Goal: Task Accomplishment & Management: Manage account settings

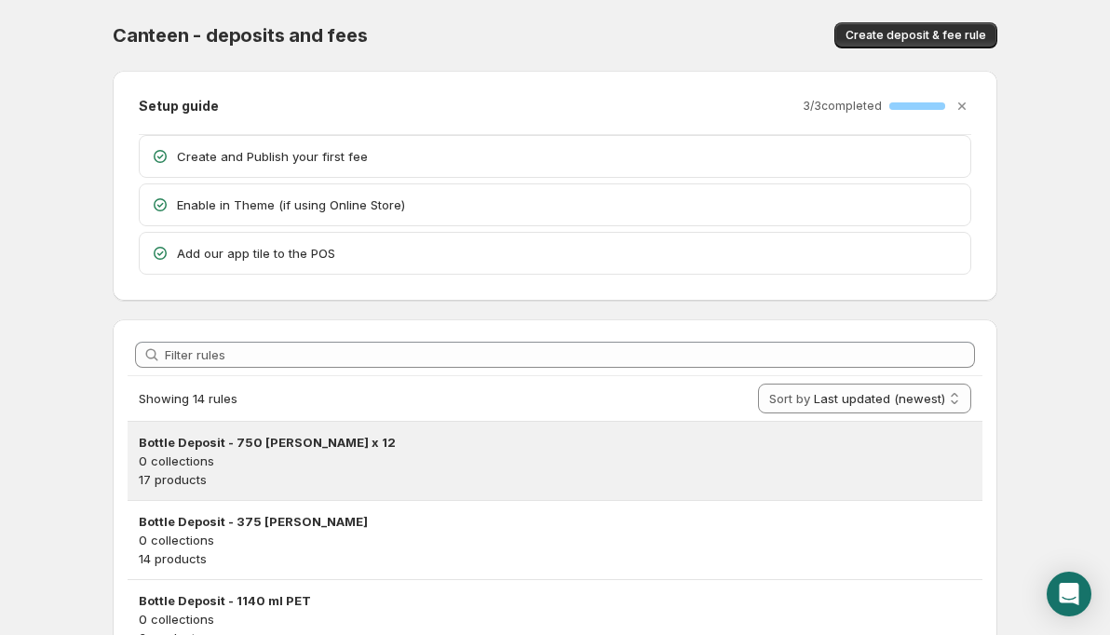
click at [347, 461] on p "0 collections" at bounding box center [555, 461] width 833 height 19
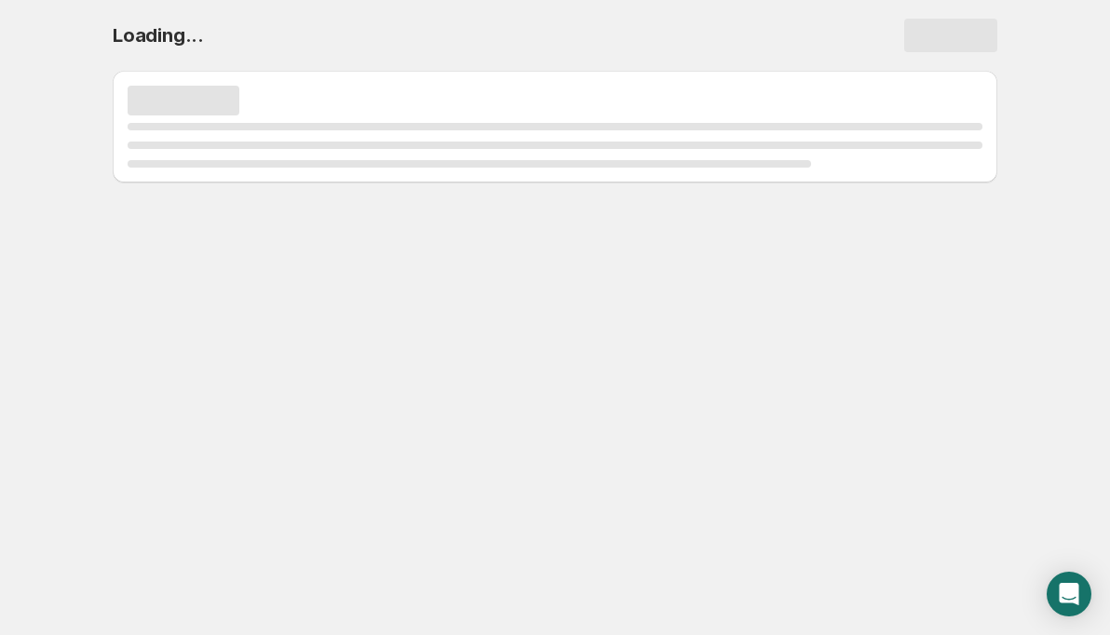
select select "deactive"
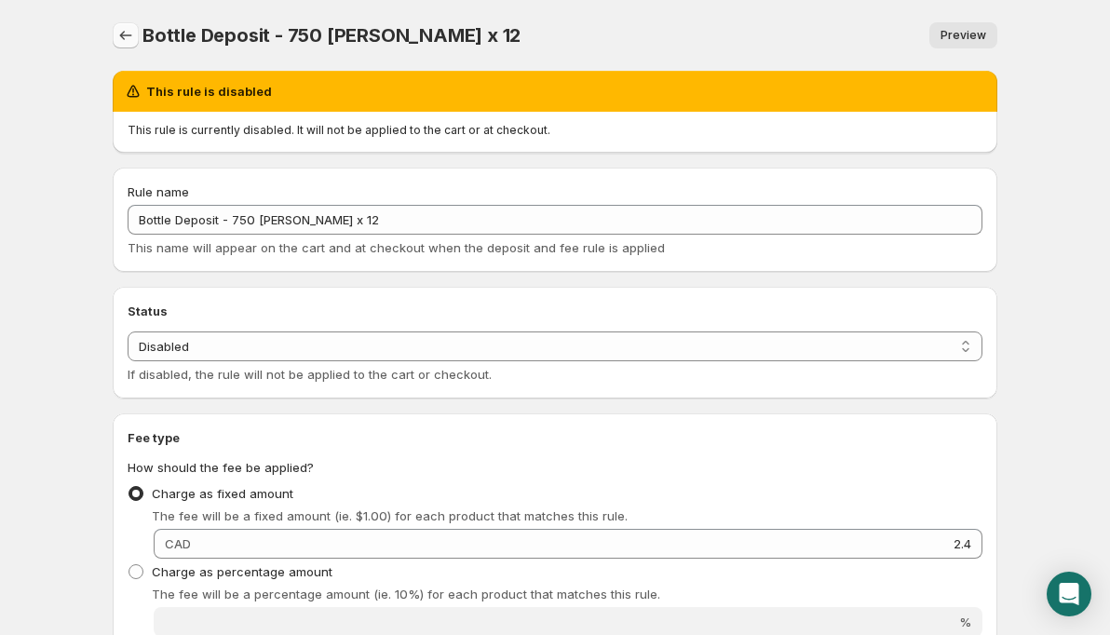
click at [123, 36] on icon "Settings" at bounding box center [125, 35] width 19 height 19
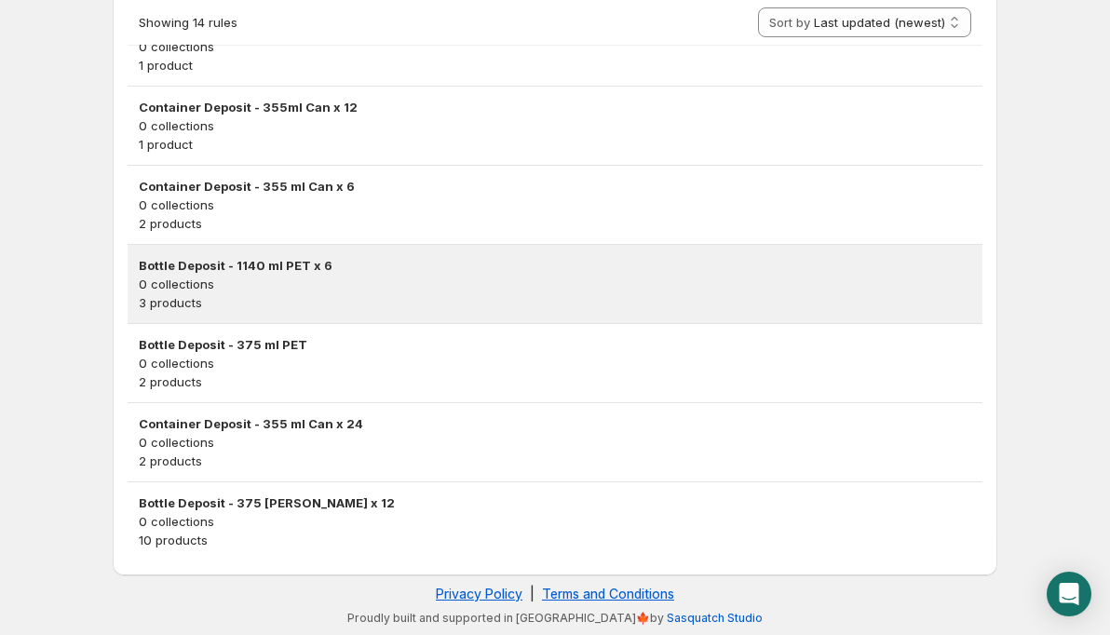
scroll to position [969, 0]
click at [298, 269] on h3 "Bottle Deposit - 1140 ml PET x 6" at bounding box center [555, 265] width 833 height 19
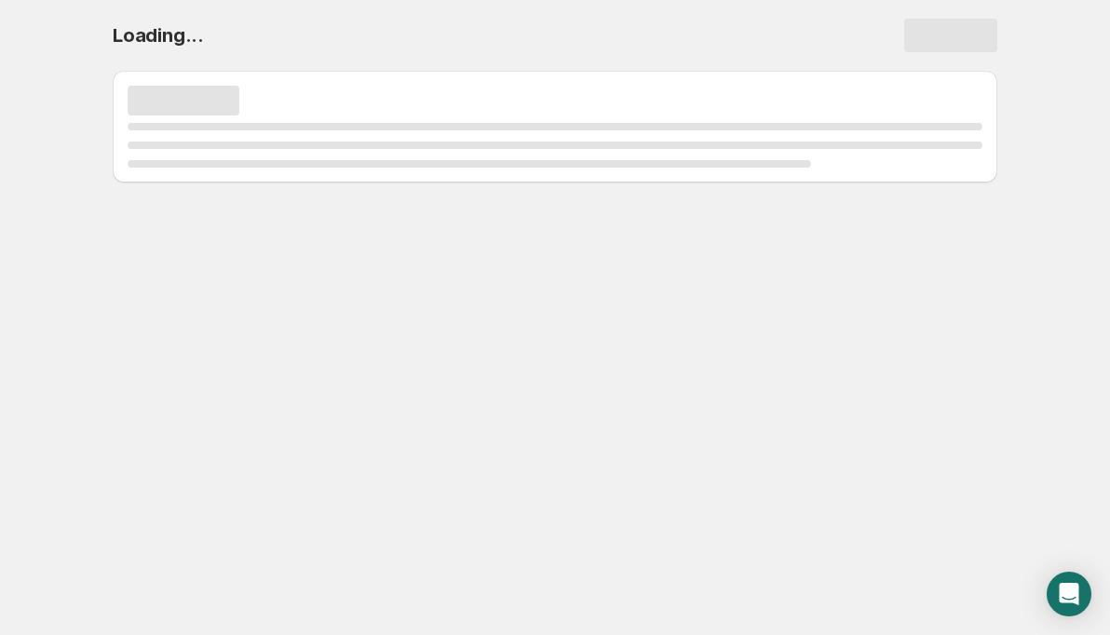
select select "deactive"
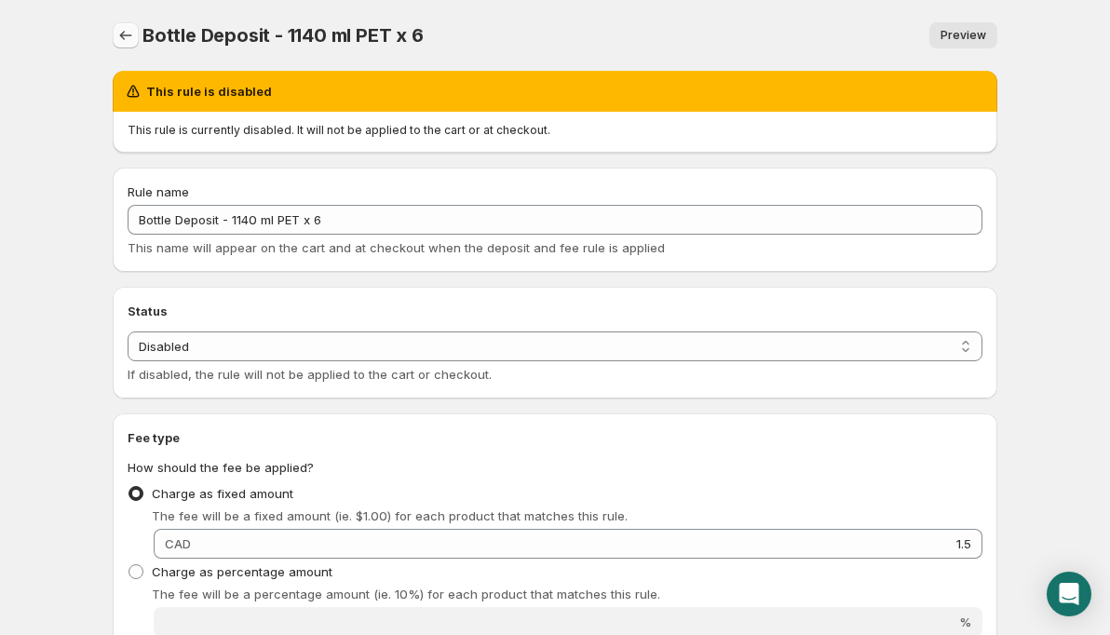
click at [131, 36] on icon "Settings" at bounding box center [125, 35] width 19 height 19
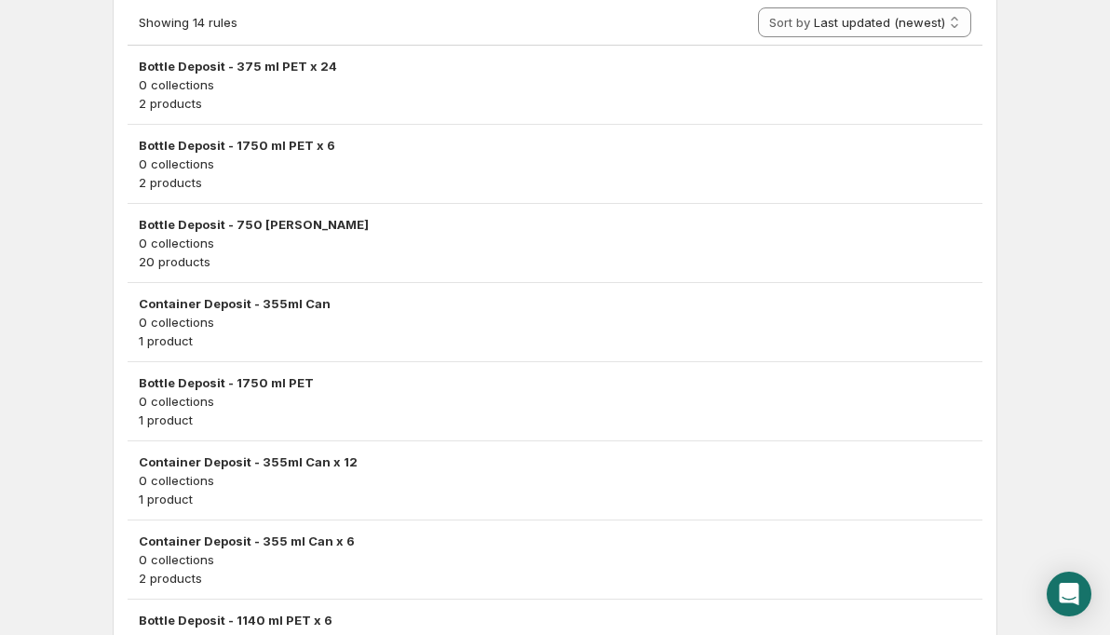
scroll to position [717, 0]
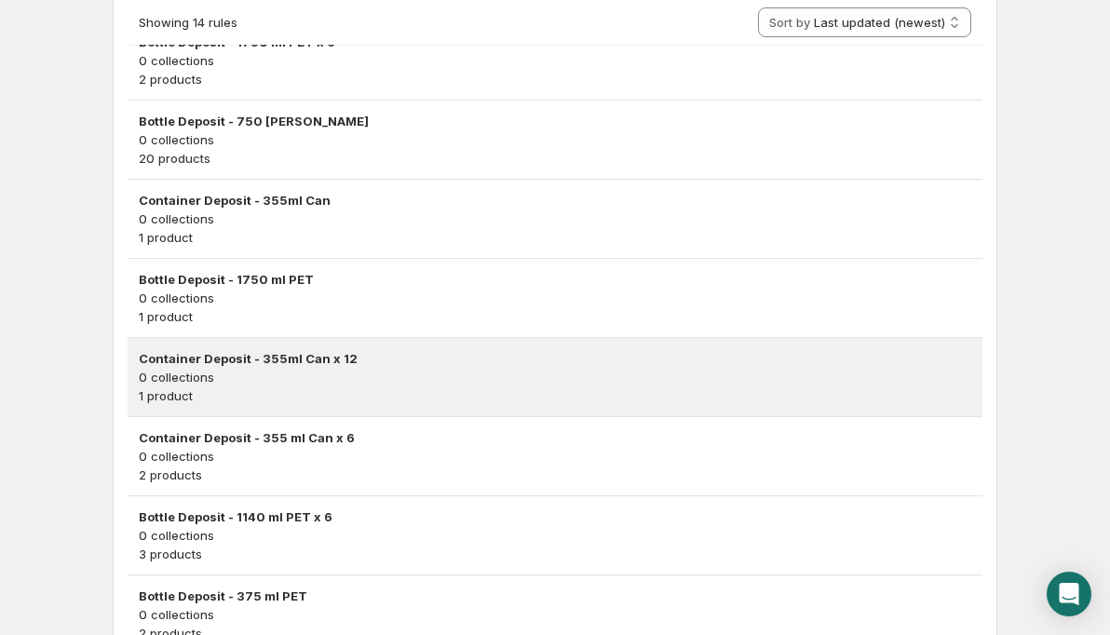
click at [297, 364] on h3 "Container Deposit - 355ml Can x 12" at bounding box center [555, 358] width 833 height 19
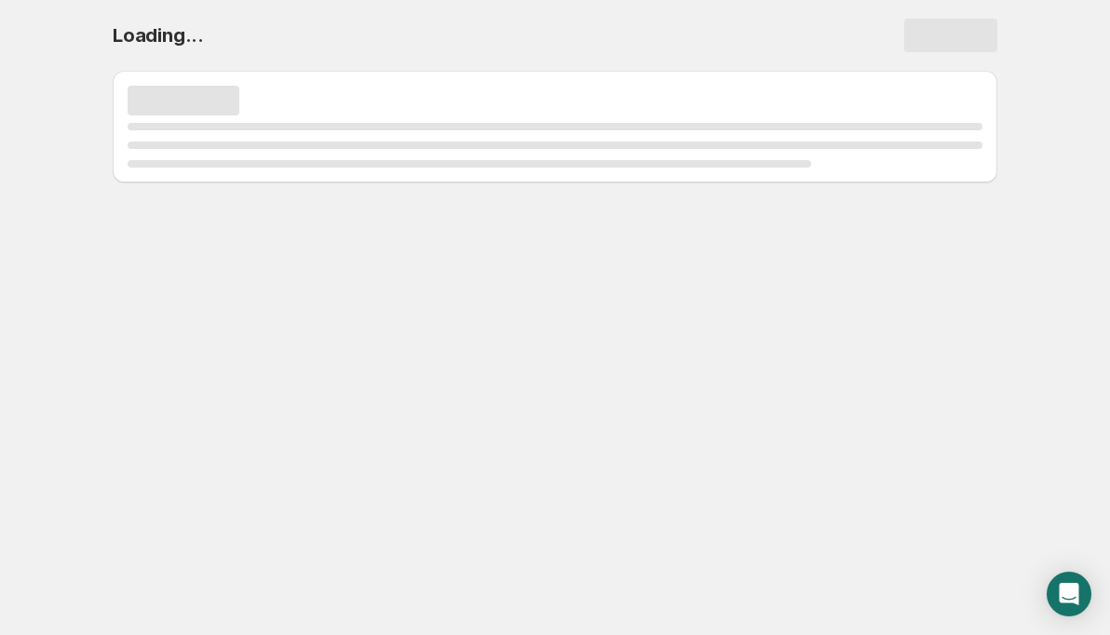
select select "deactive"
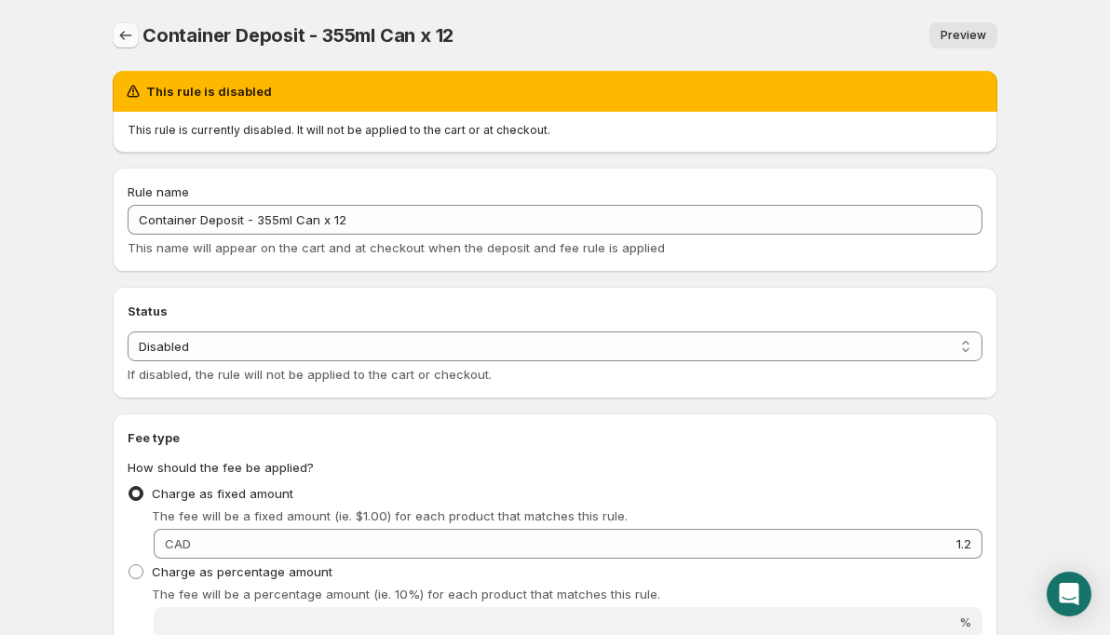
click at [126, 33] on icon "Settings" at bounding box center [125, 35] width 19 height 19
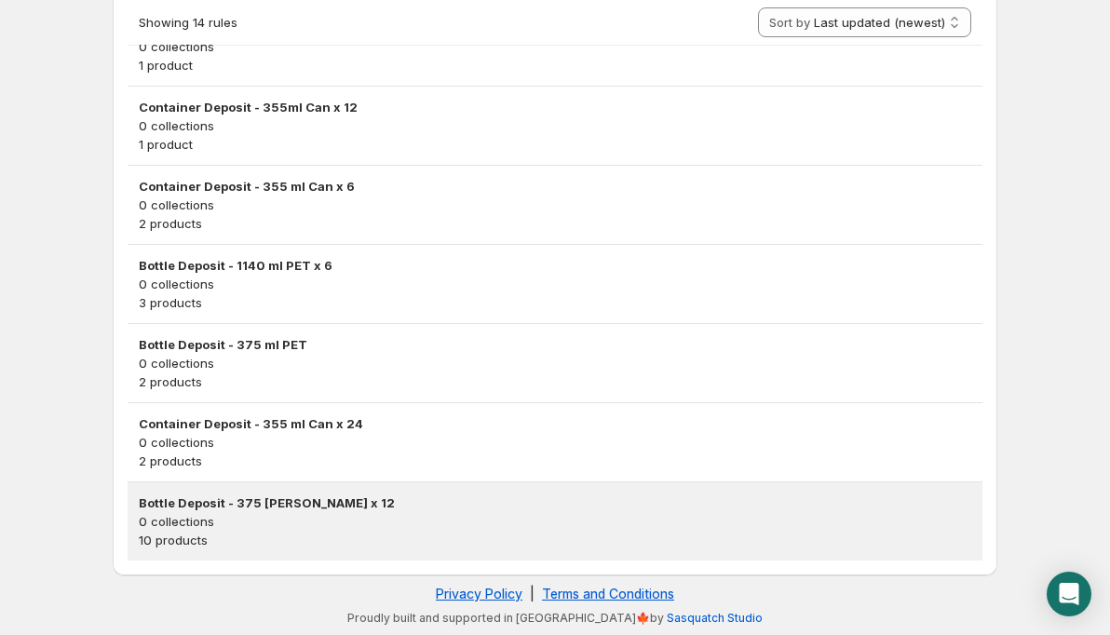
scroll to position [969, 0]
click at [218, 507] on h3 "Bottle Deposit - 375 [PERSON_NAME] x 12" at bounding box center [555, 503] width 833 height 19
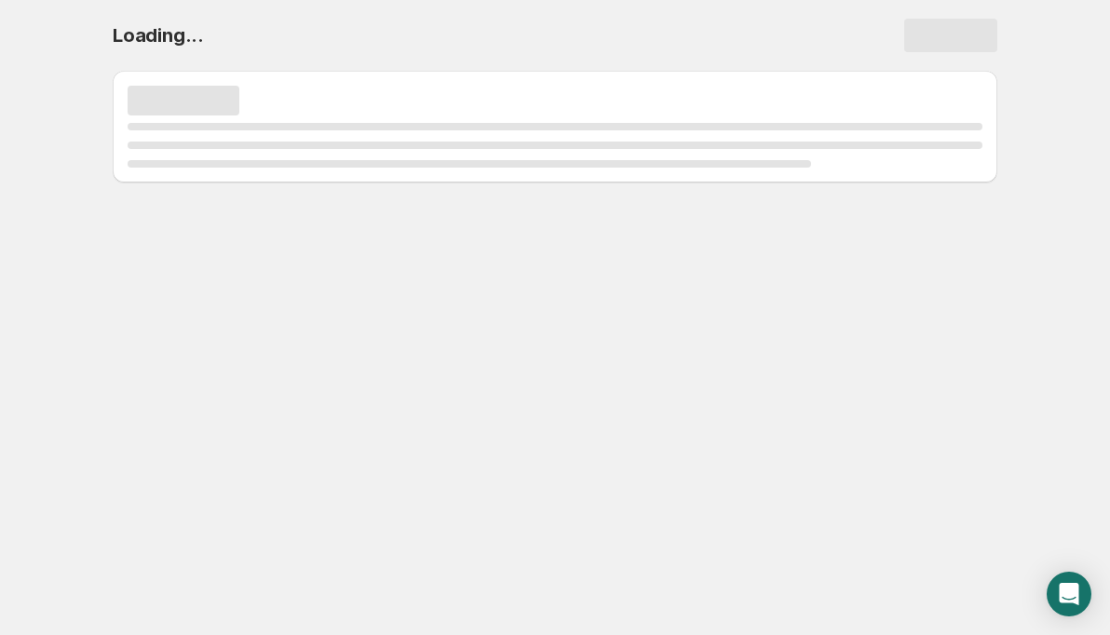
select select "deactive"
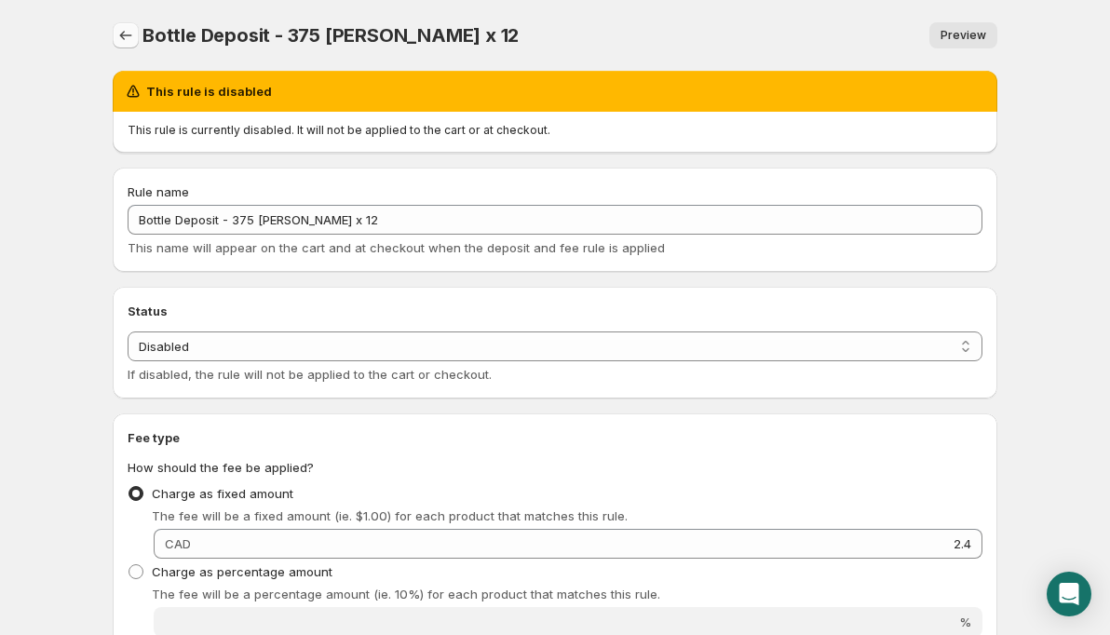
click at [126, 30] on icon "Settings" at bounding box center [125, 35] width 19 height 19
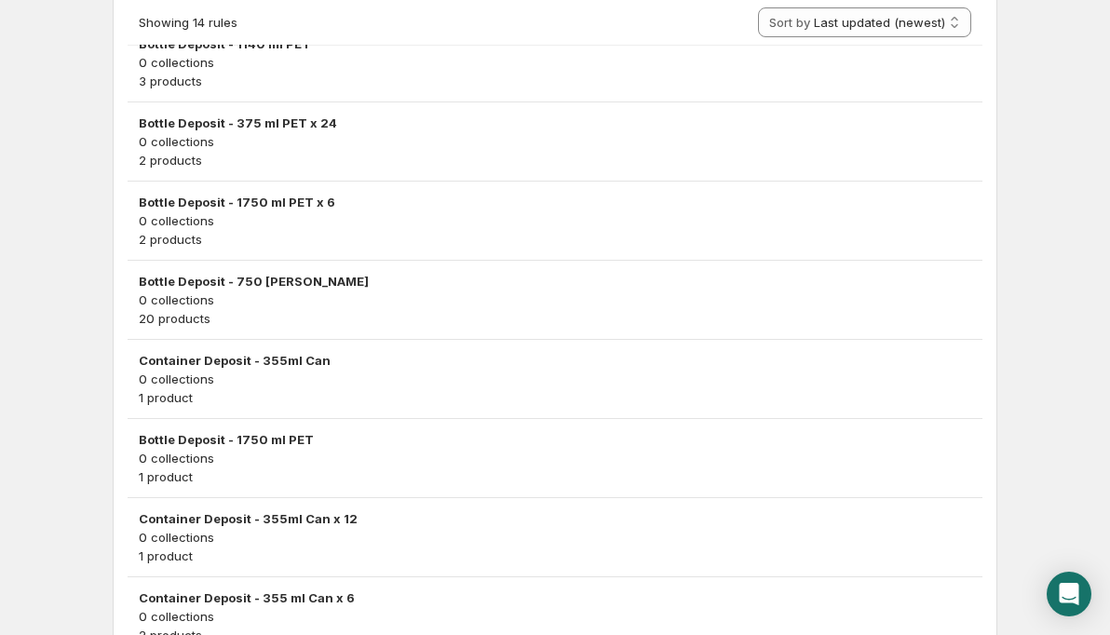
scroll to position [969, 0]
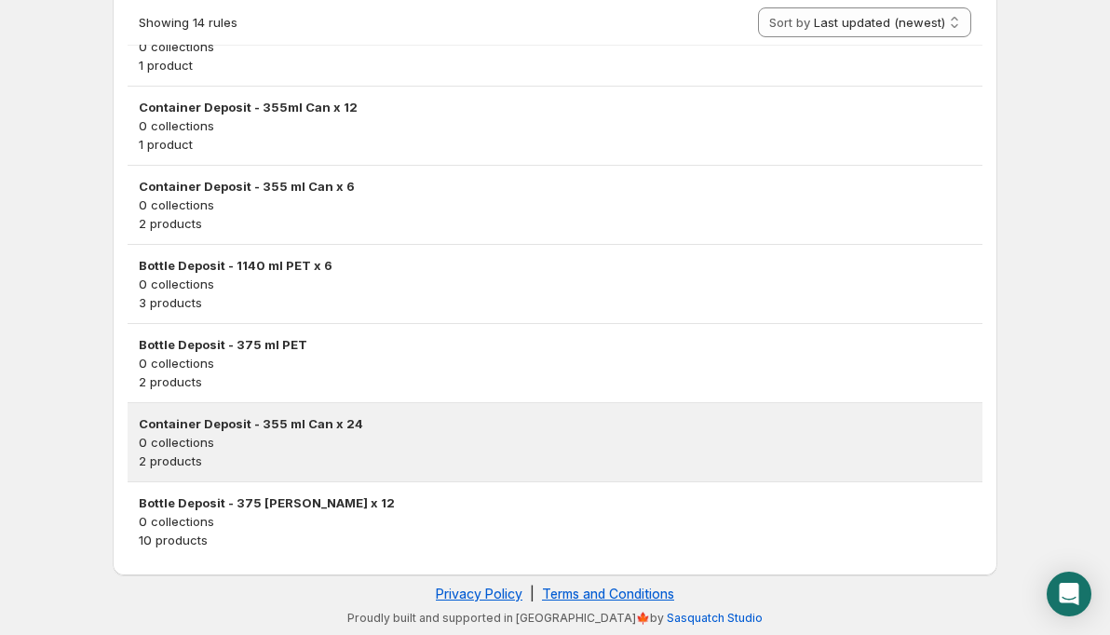
click at [246, 446] on p "0 collections" at bounding box center [555, 442] width 833 height 19
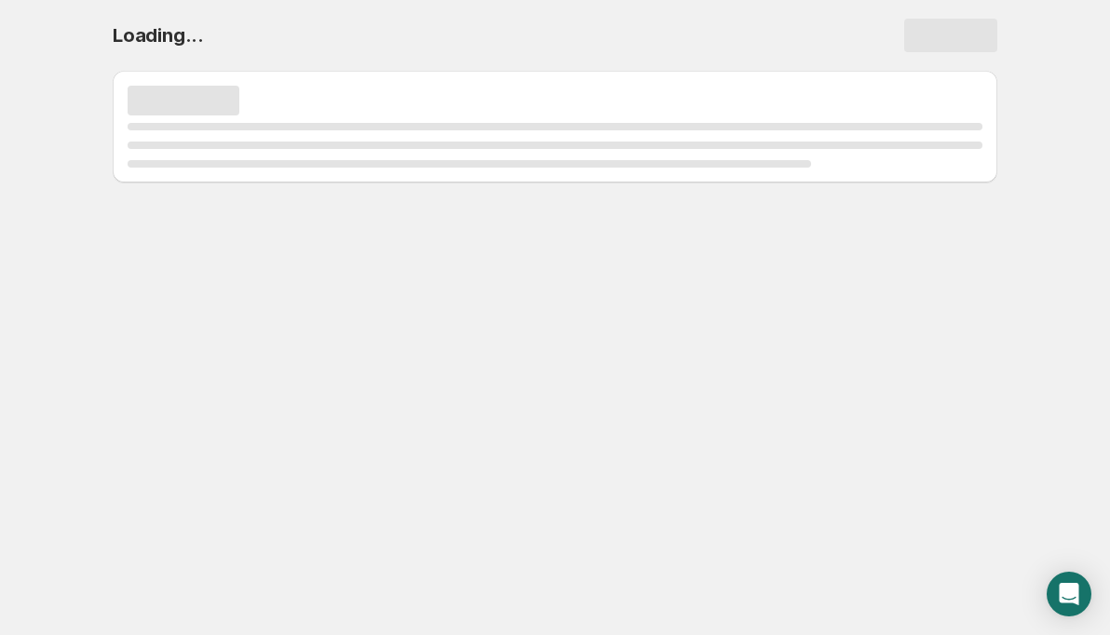
select select "deactive"
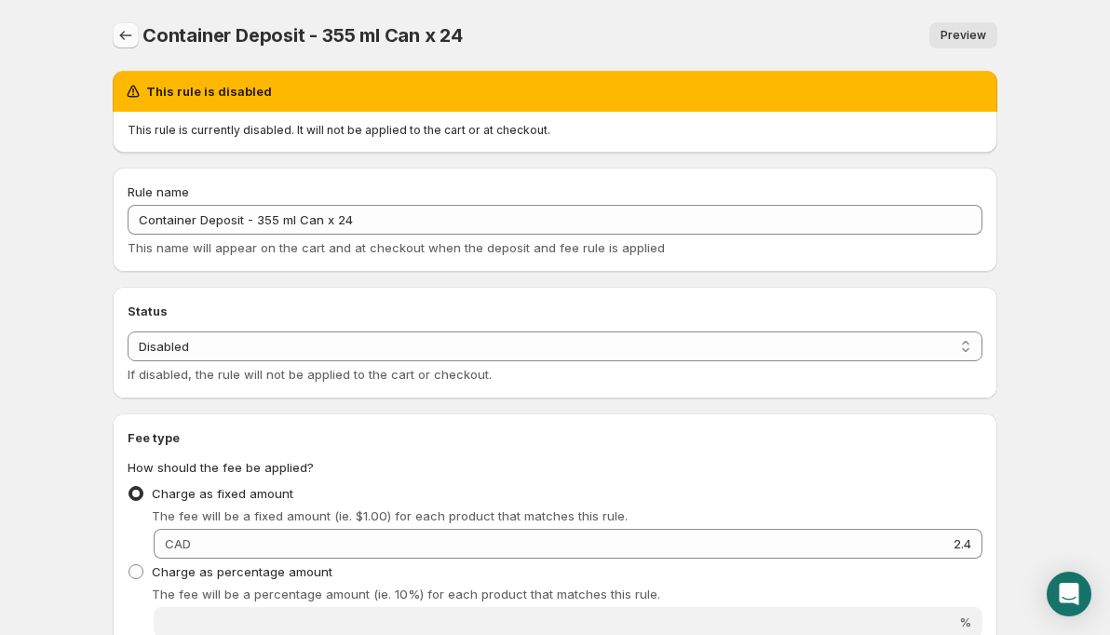
click at [125, 33] on icon "Settings" at bounding box center [125, 35] width 19 height 19
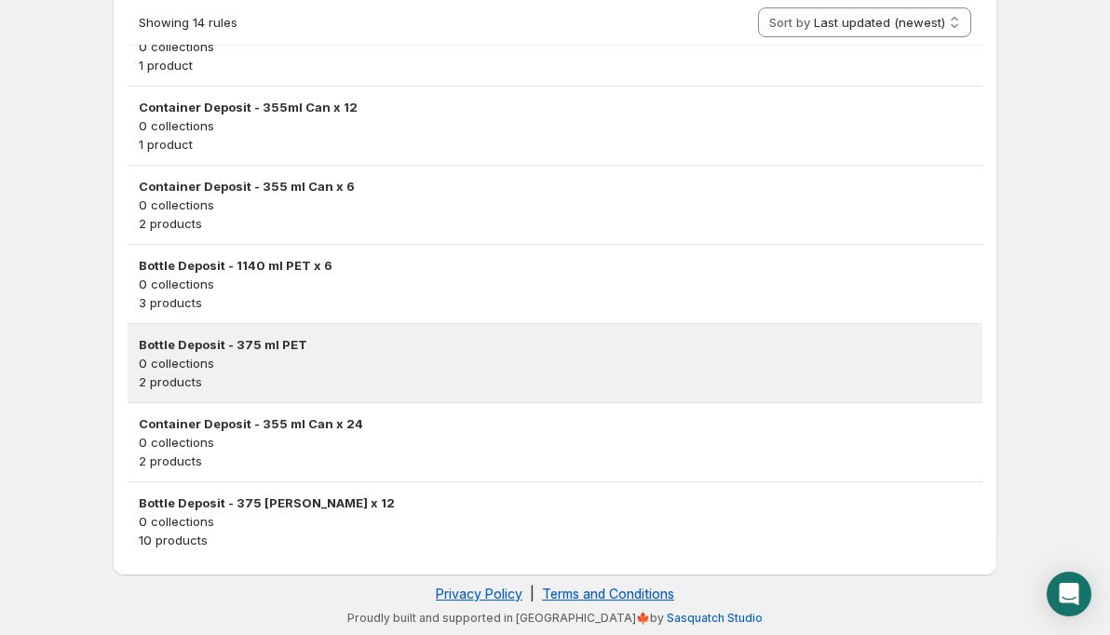
scroll to position [969, 0]
click at [225, 359] on p "0 collections" at bounding box center [555, 363] width 833 height 19
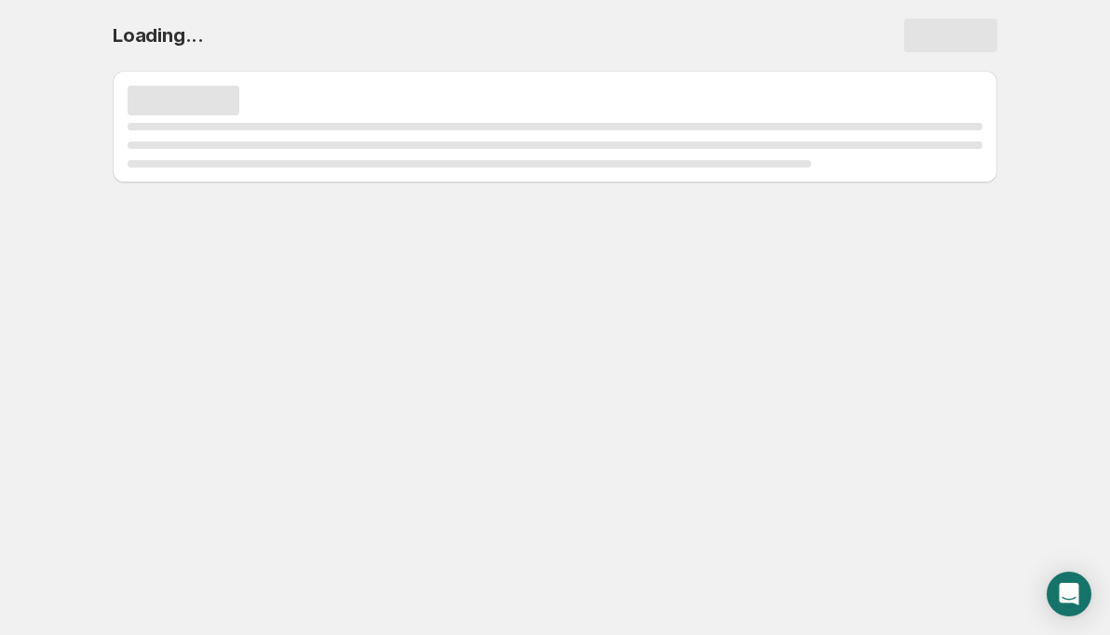
select select "deactive"
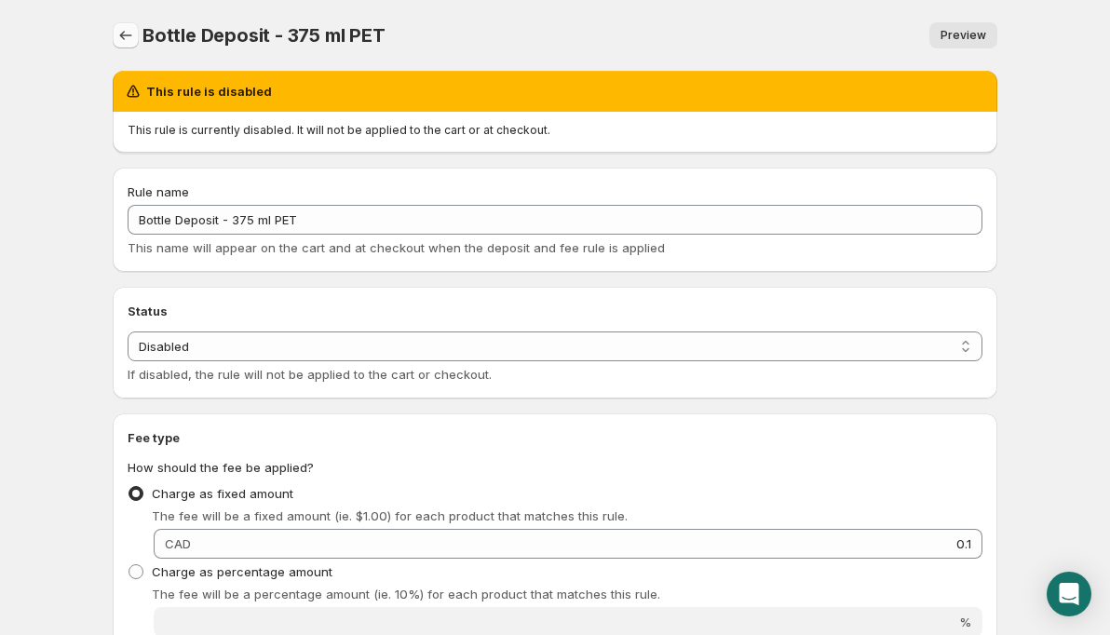
click at [125, 37] on icon "Settings" at bounding box center [125, 35] width 19 height 19
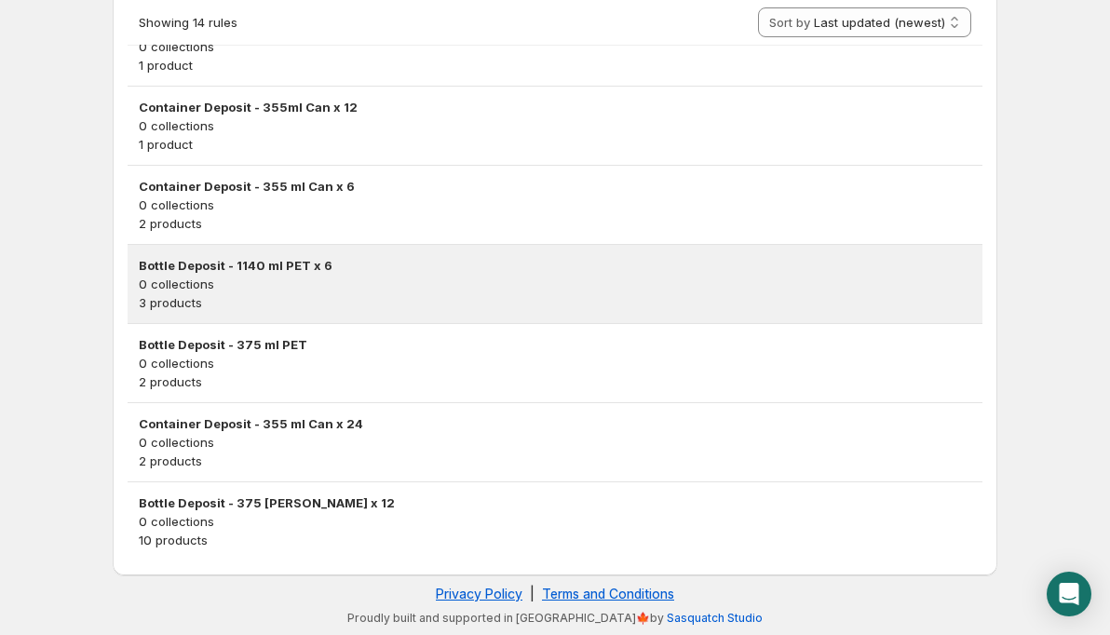
scroll to position [969, 0]
click at [230, 265] on h3 "Bottle Deposit - 1140 ml PET x 6" at bounding box center [555, 265] width 833 height 19
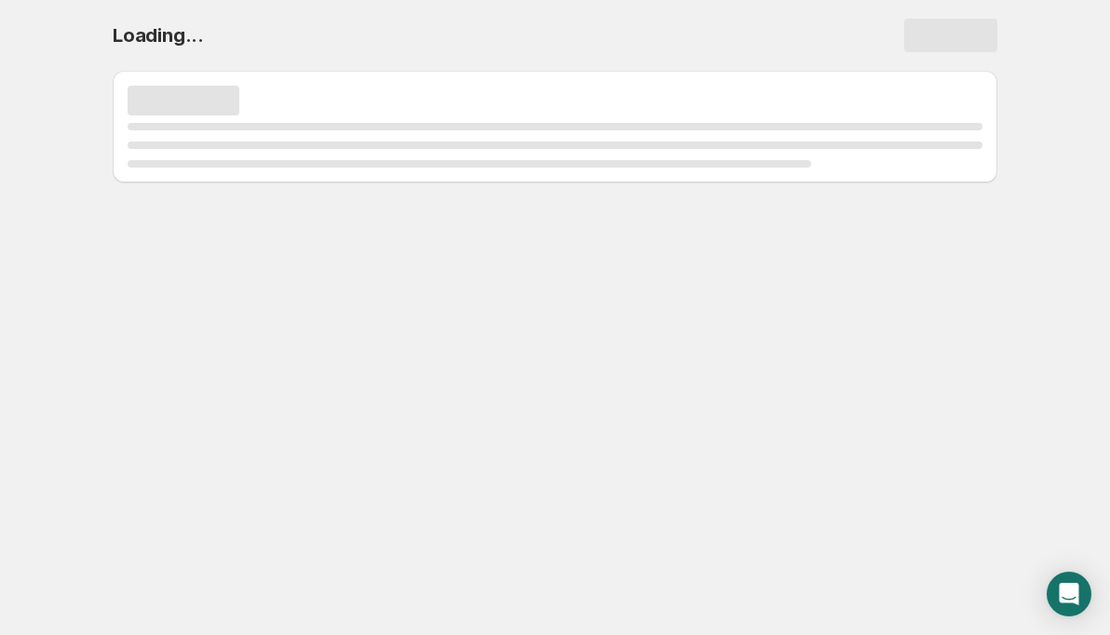
scroll to position [0, 0]
select select "deactive"
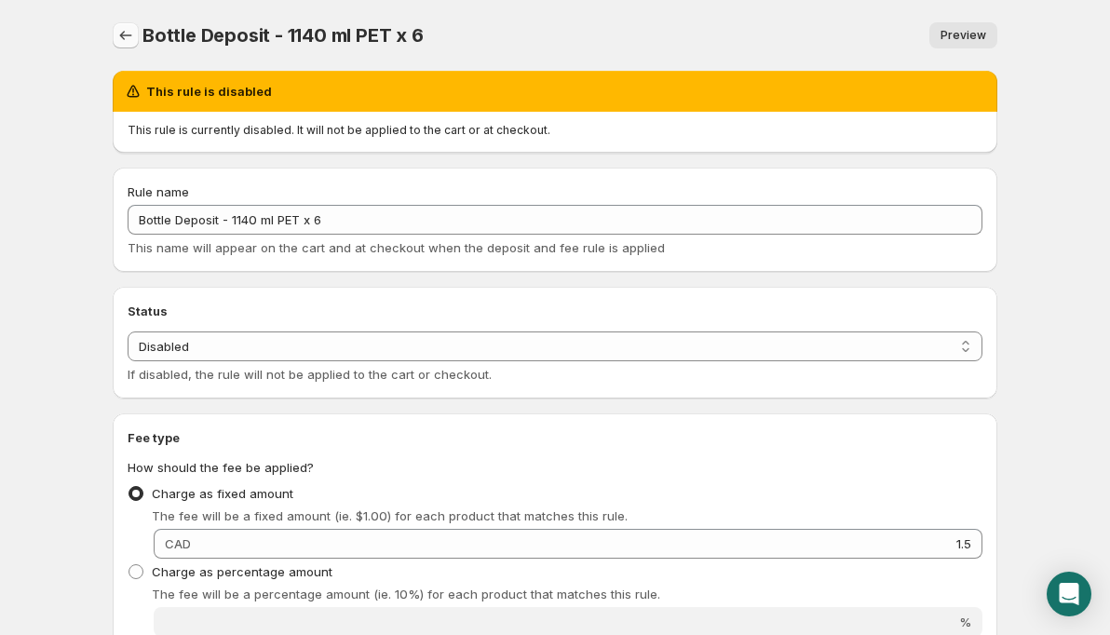
click at [126, 29] on icon "Settings" at bounding box center [125, 35] width 19 height 19
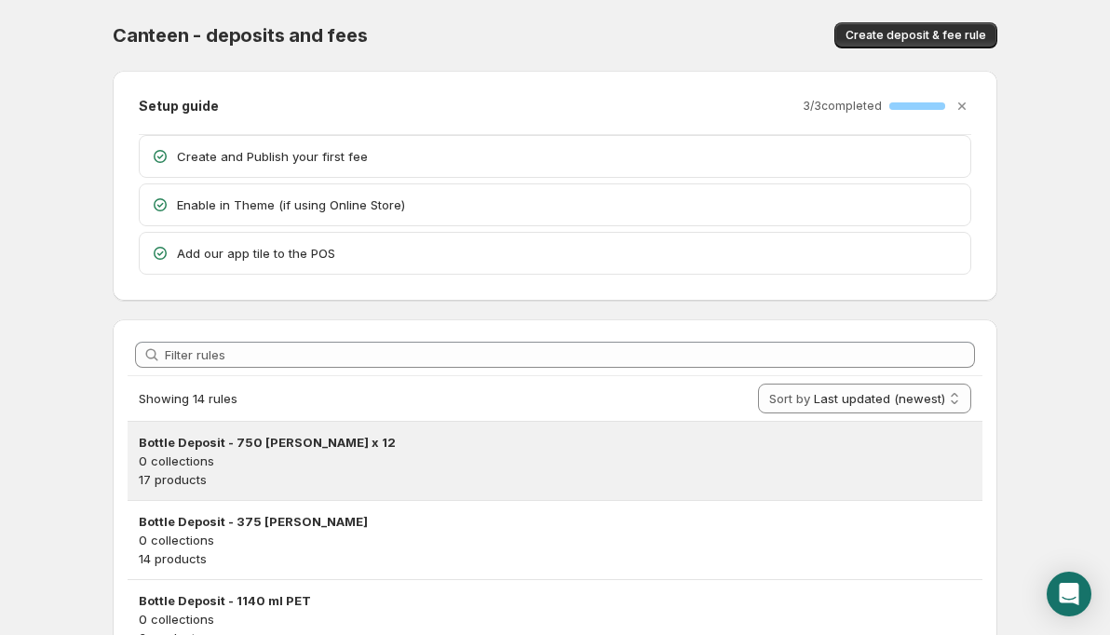
click at [244, 453] on p "0 collections" at bounding box center [555, 461] width 833 height 19
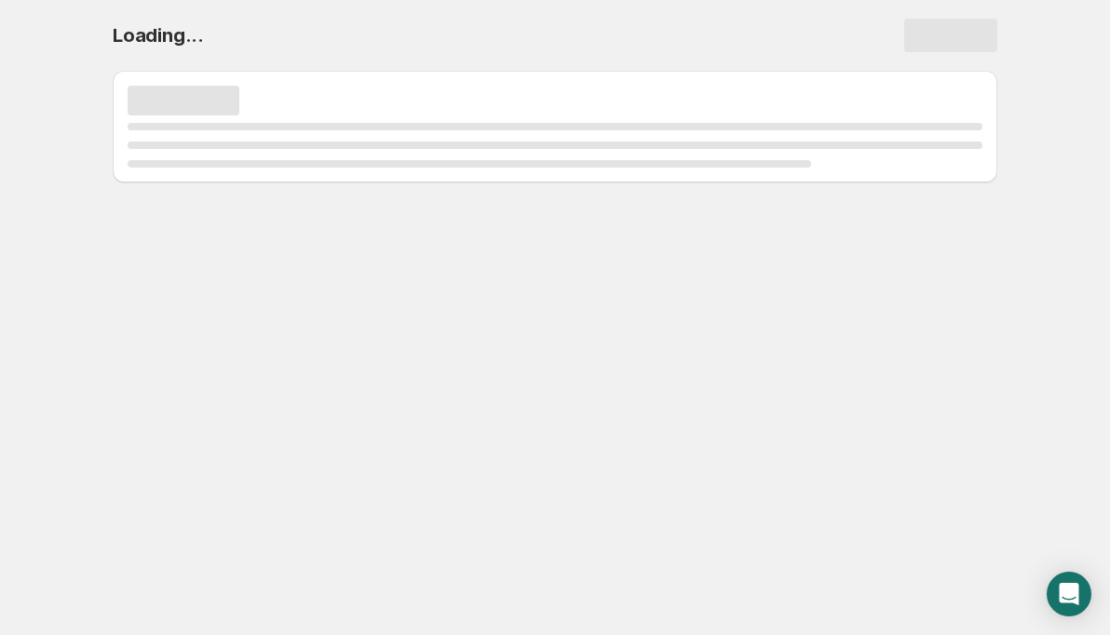
select select "deactive"
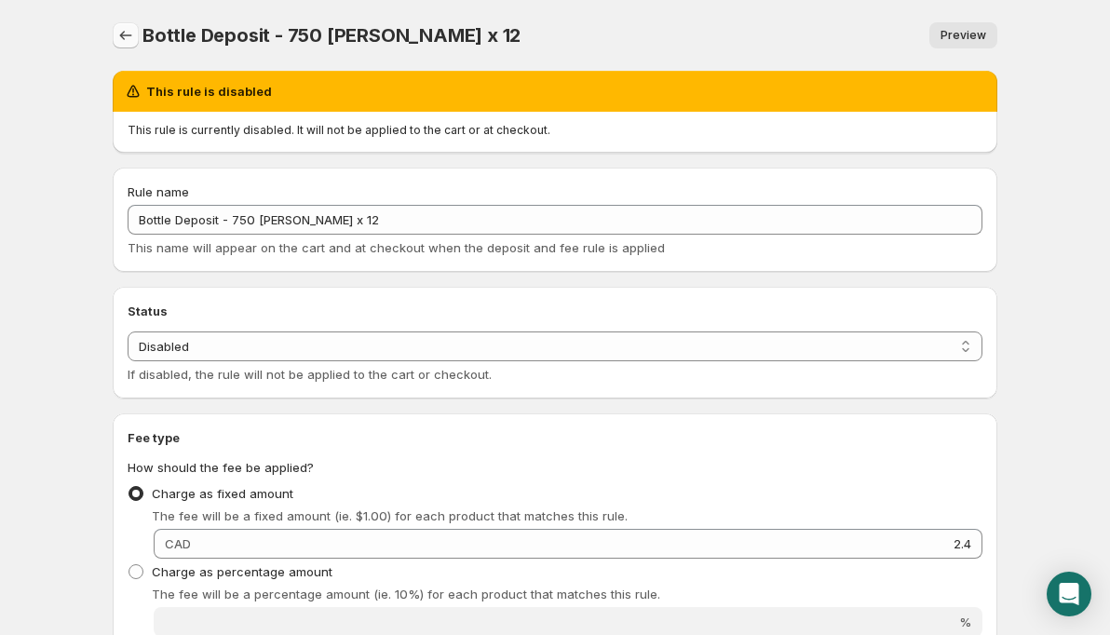
click at [119, 32] on icon "Settings" at bounding box center [125, 35] width 19 height 19
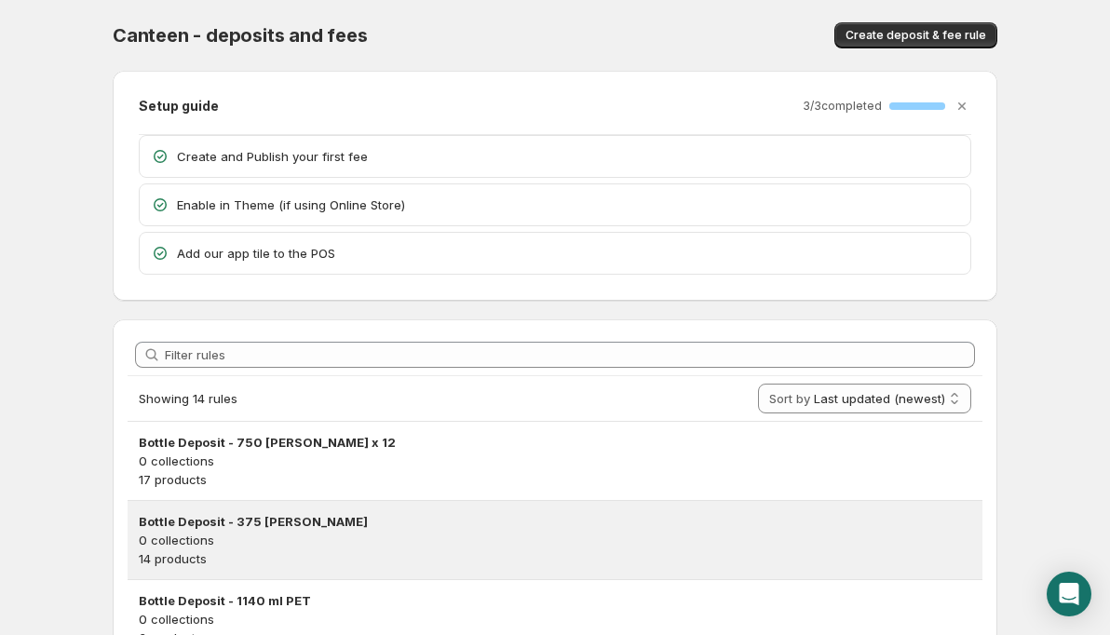
click at [191, 536] on p "0 collections" at bounding box center [555, 540] width 833 height 19
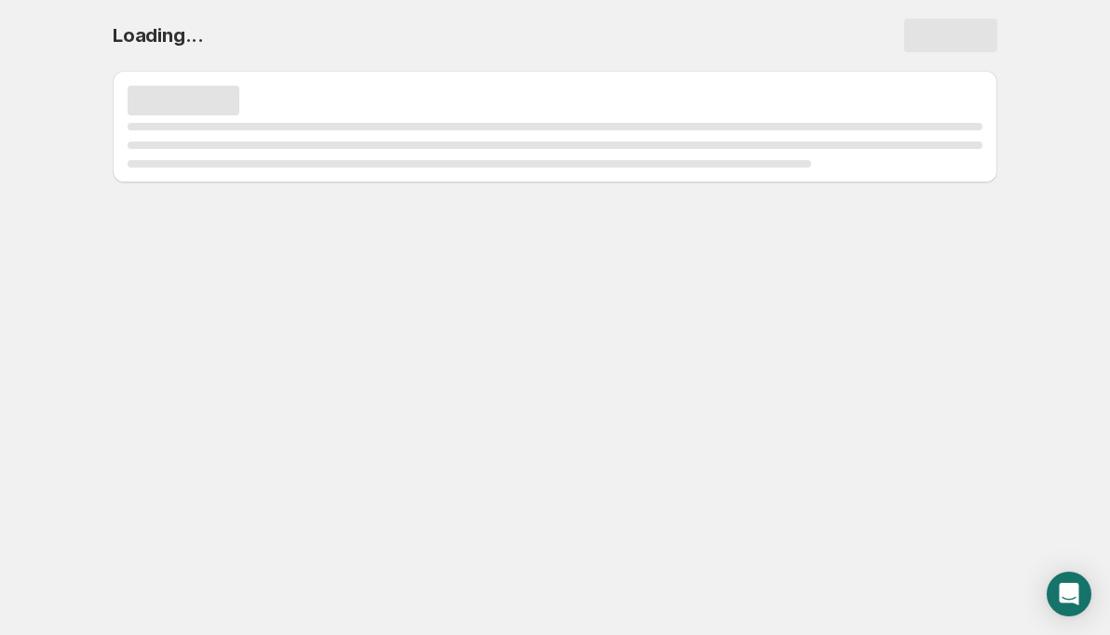
select select "deactive"
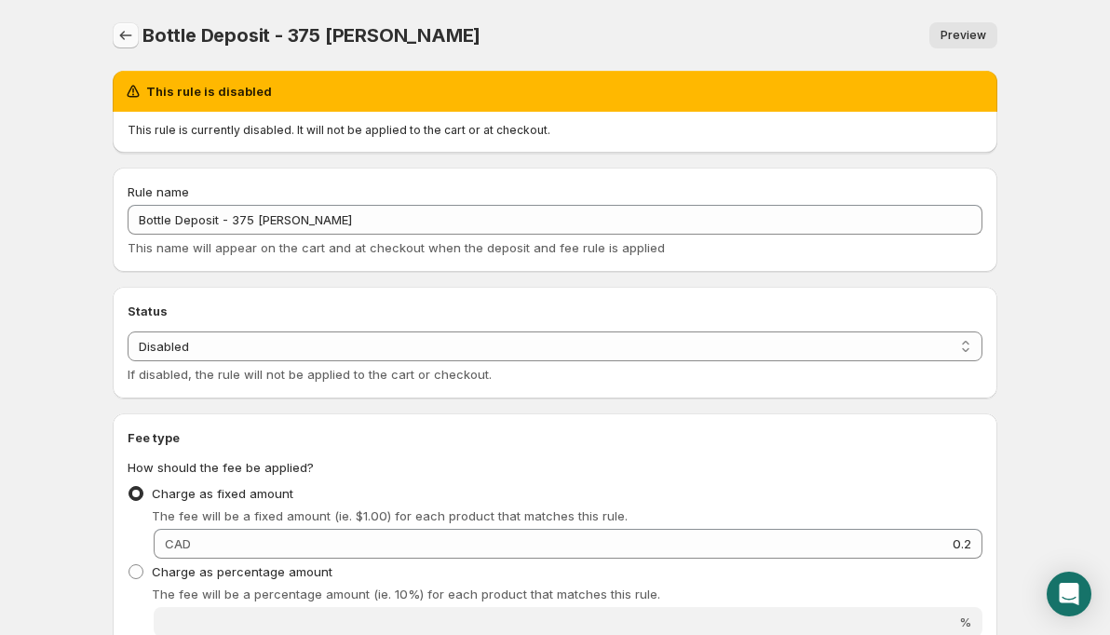
click at [123, 38] on icon "Settings" at bounding box center [126, 35] width 12 height 9
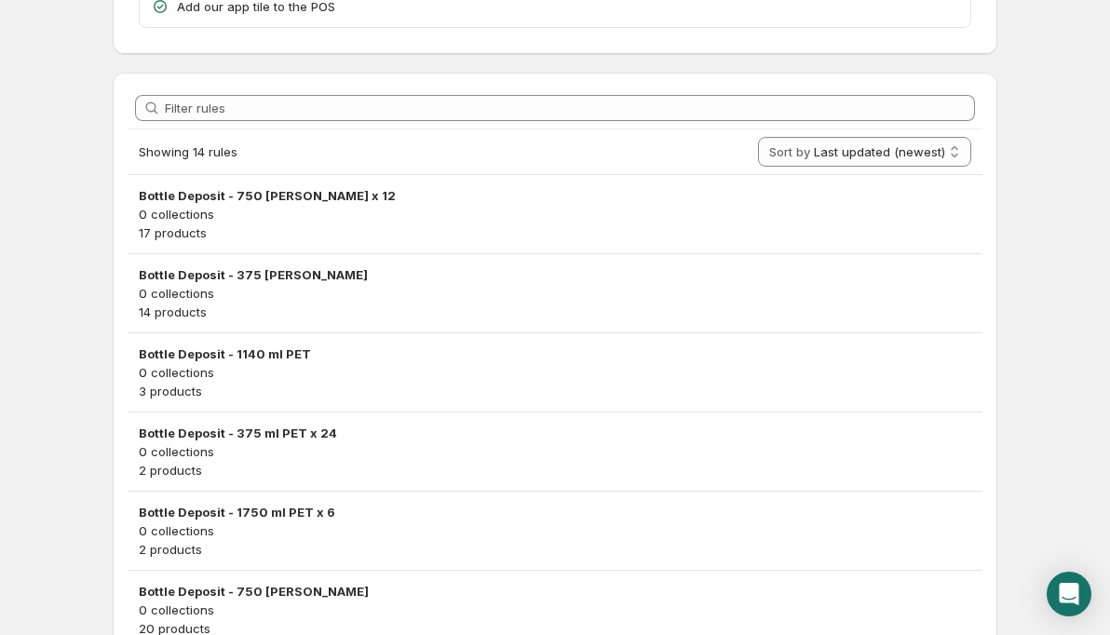
scroll to position [317, 0]
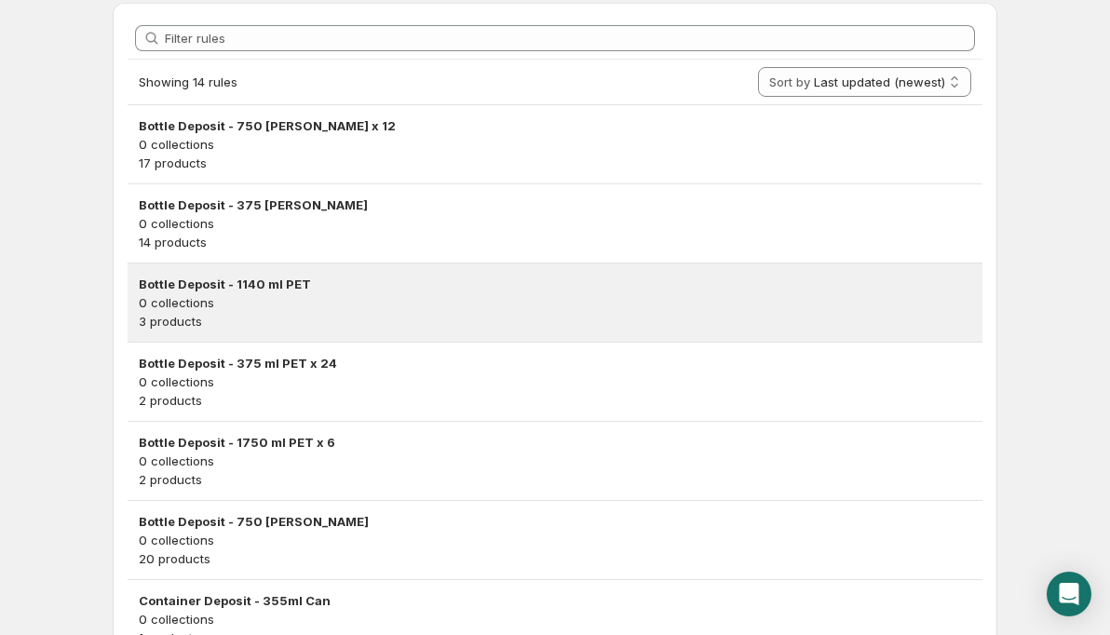
click at [182, 303] on p "0 collections" at bounding box center [555, 302] width 833 height 19
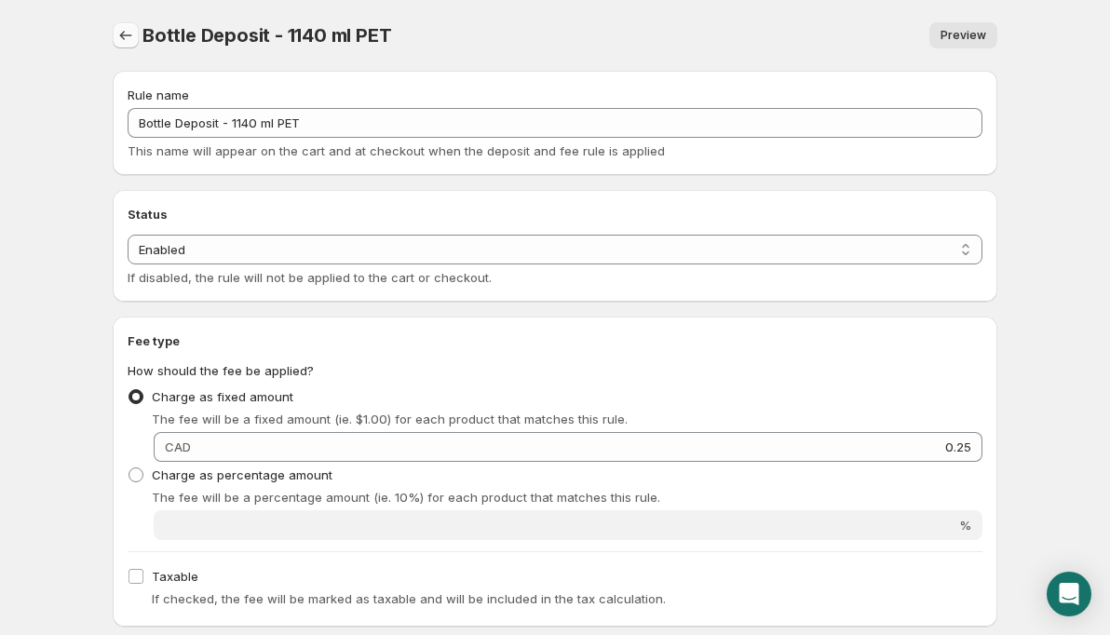
click at [126, 37] on icon "Settings" at bounding box center [125, 35] width 19 height 19
